Goal: Check status: Check status

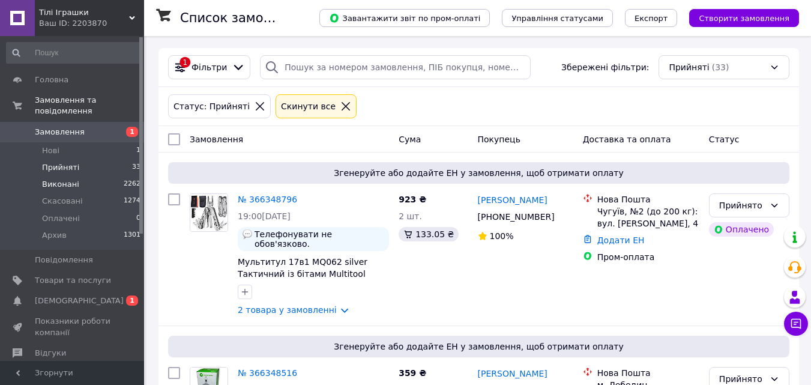
click at [59, 179] on span "Виконані" at bounding box center [60, 184] width 37 height 11
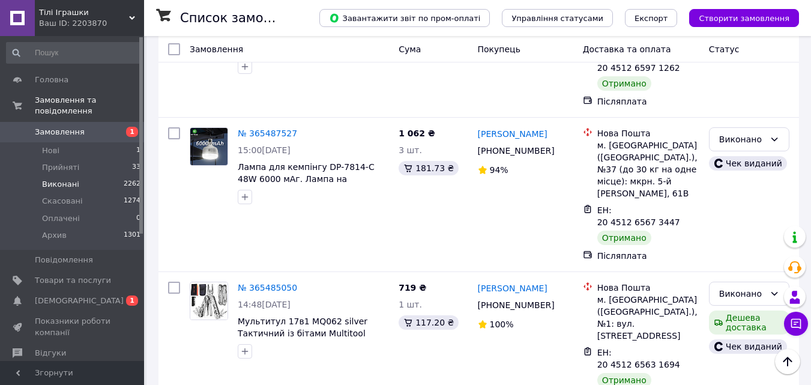
scroll to position [2342, 0]
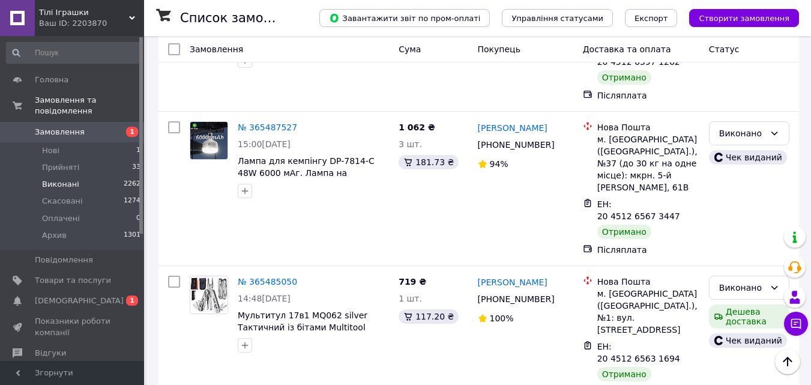
click at [68, 162] on span "Прийняті" at bounding box center [60, 167] width 37 height 11
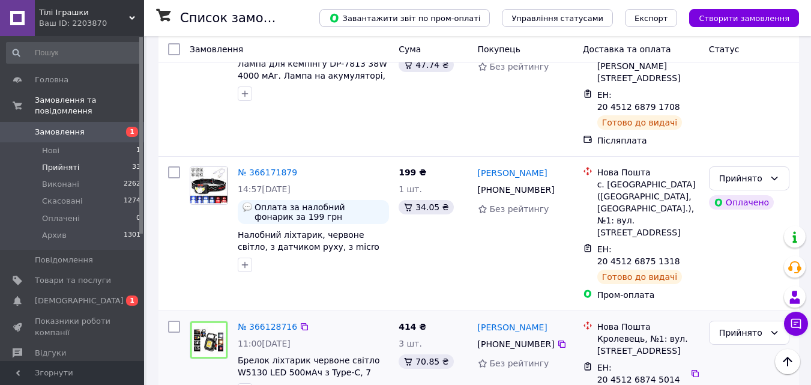
scroll to position [2270, 0]
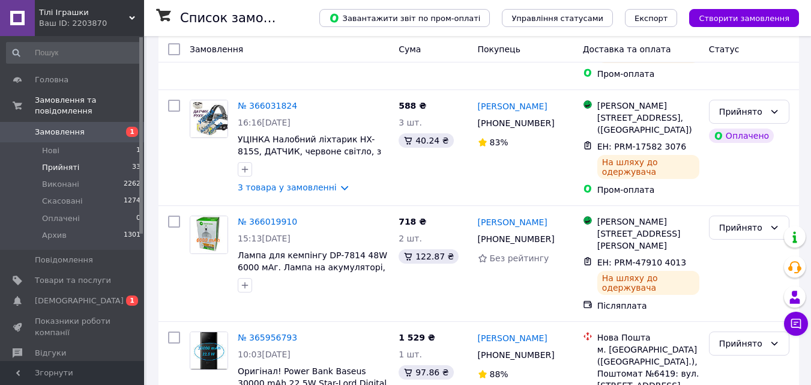
scroll to position [1483, 0]
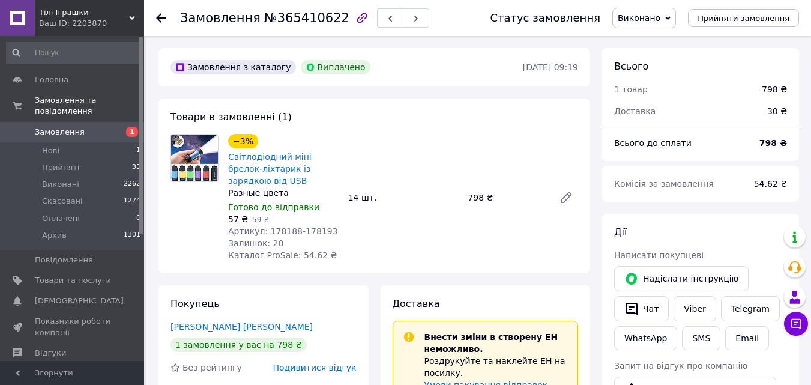
scroll to position [62, 0]
